Goal: Task Accomplishment & Management: Manage account settings

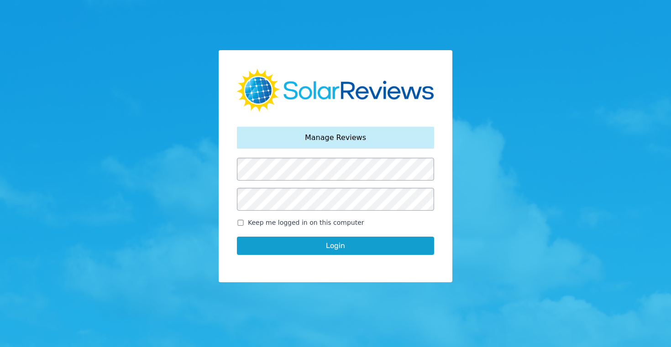
click at [239, 225] on input "Keep me logged in on this computer" at bounding box center [240, 223] width 7 height 6
checkbox input "true"
click at [337, 248] on button "Login" at bounding box center [335, 246] width 197 height 18
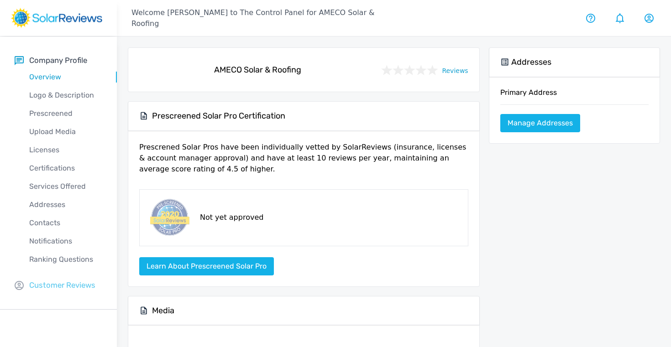
click at [51, 280] on p "Customer Reviews" at bounding box center [62, 285] width 66 height 11
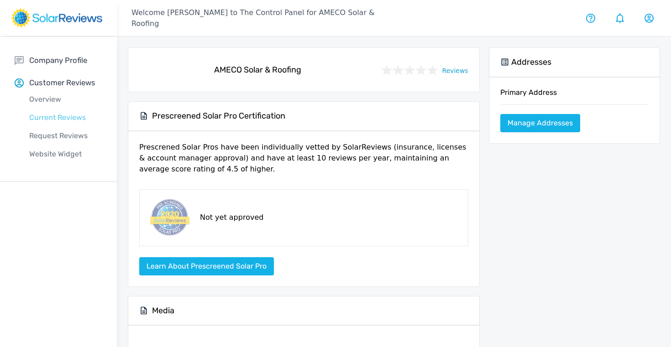
click at [48, 120] on p "Current Reviews" at bounding box center [66, 117] width 102 height 11
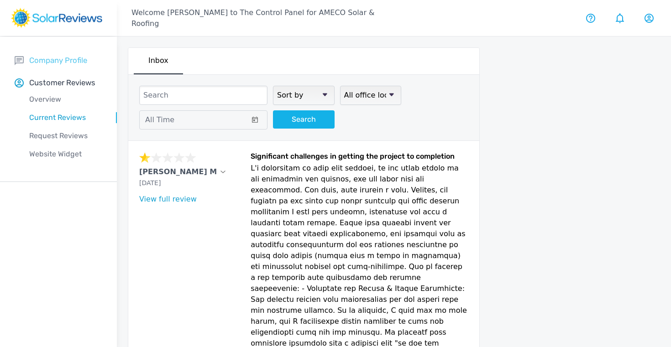
click at [43, 62] on p "Company Profile" at bounding box center [58, 60] width 58 height 11
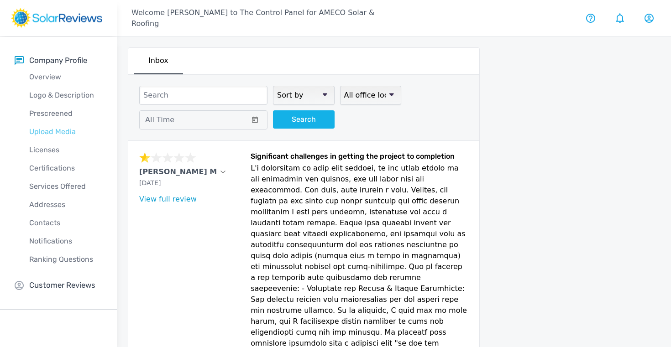
click at [49, 134] on p "Upload Media" at bounding box center [66, 131] width 102 height 11
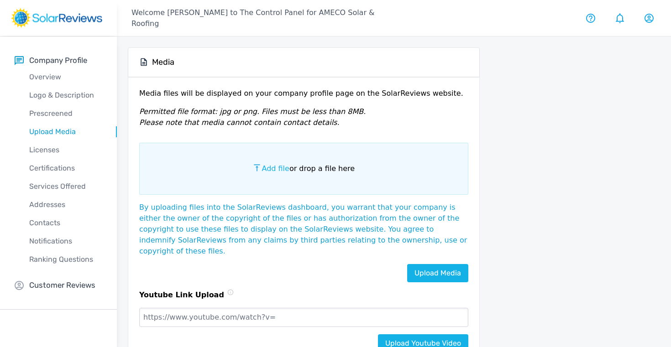
click at [279, 168] on span "Add file" at bounding box center [275, 168] width 27 height 9
click at [0, 0] on input "Add file or drop a file here" at bounding box center [0, 0] width 0 height 0
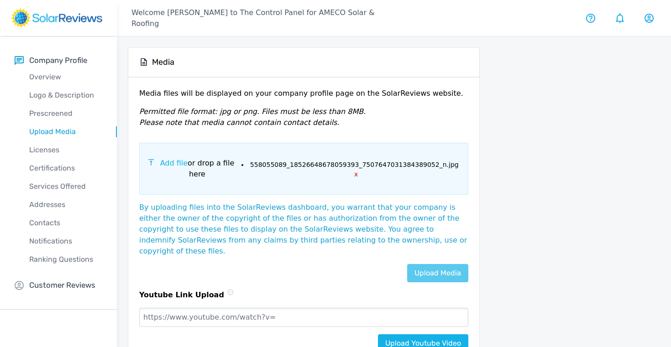
click at [433, 264] on link "Upload Media" at bounding box center [437, 273] width 61 height 18
